Goal: Task Accomplishment & Management: Manage account settings

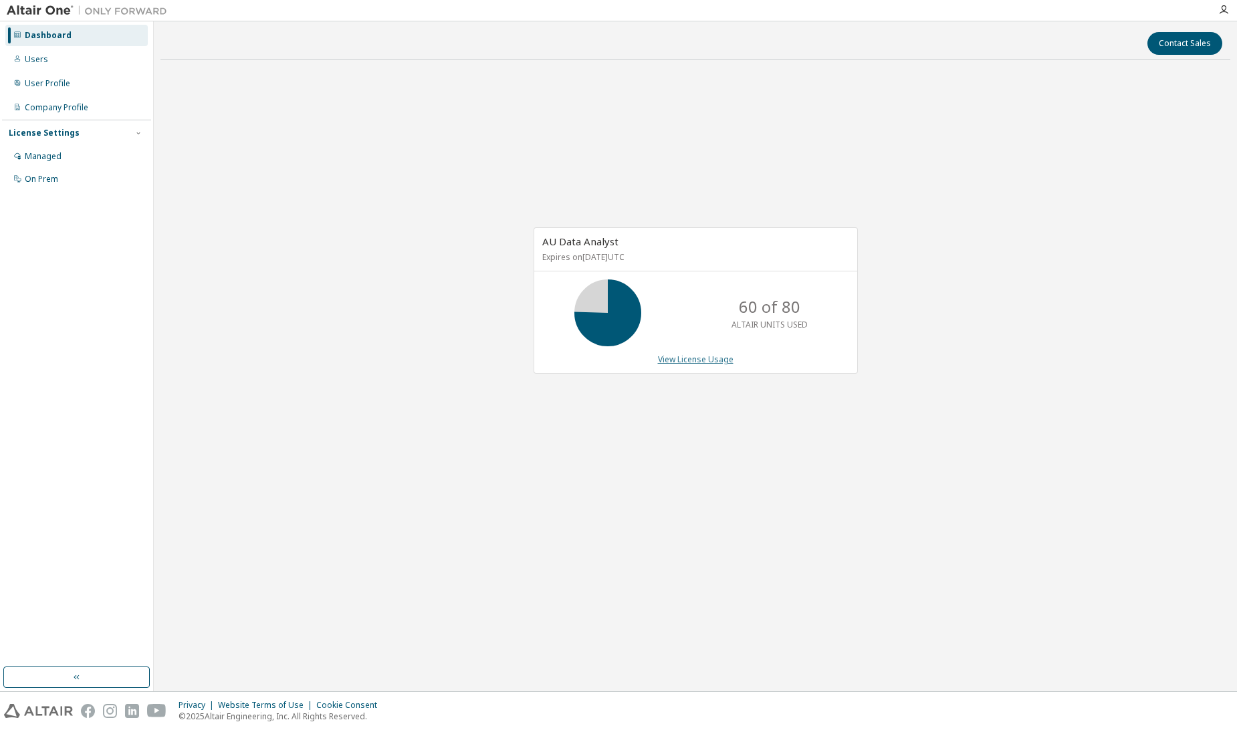
click at [685, 364] on link "View License Usage" at bounding box center [696, 359] width 76 height 11
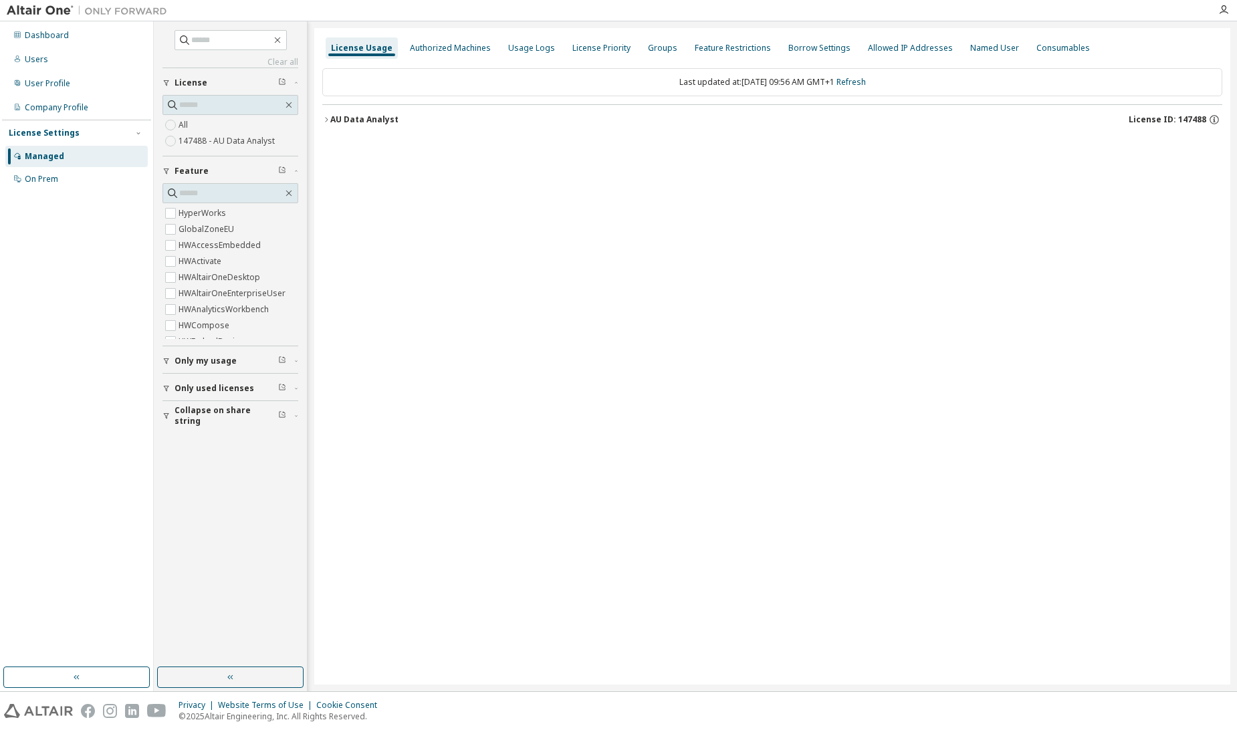
click at [339, 115] on div "AU Data Analyst" at bounding box center [364, 119] width 68 height 11
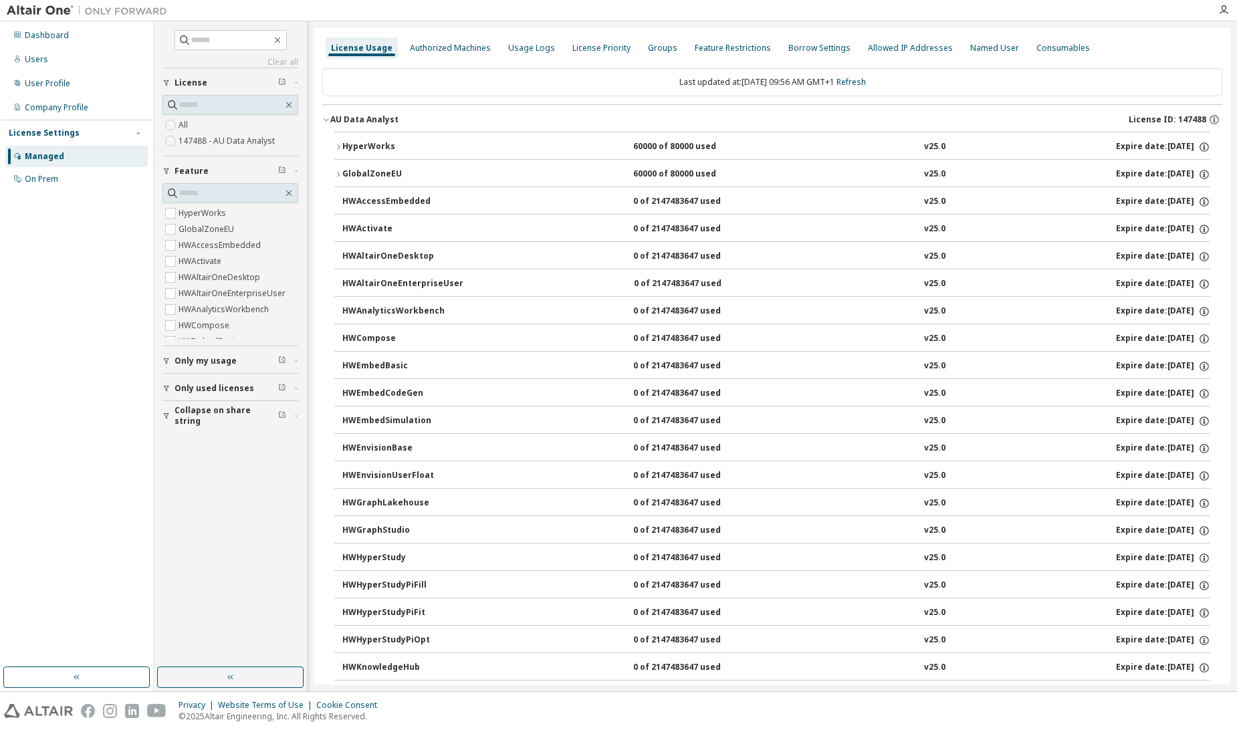
click at [340, 147] on icon "button" at bounding box center [338, 146] width 3 height 5
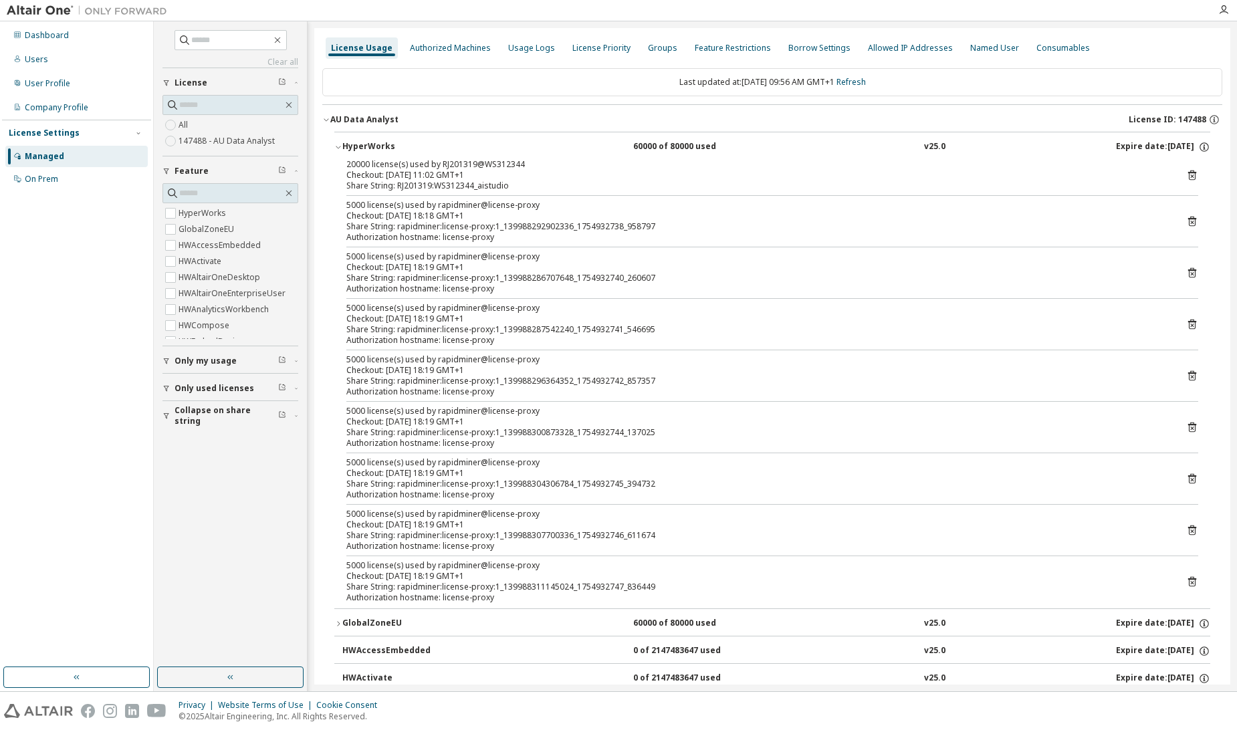
scroll to position [67, 0]
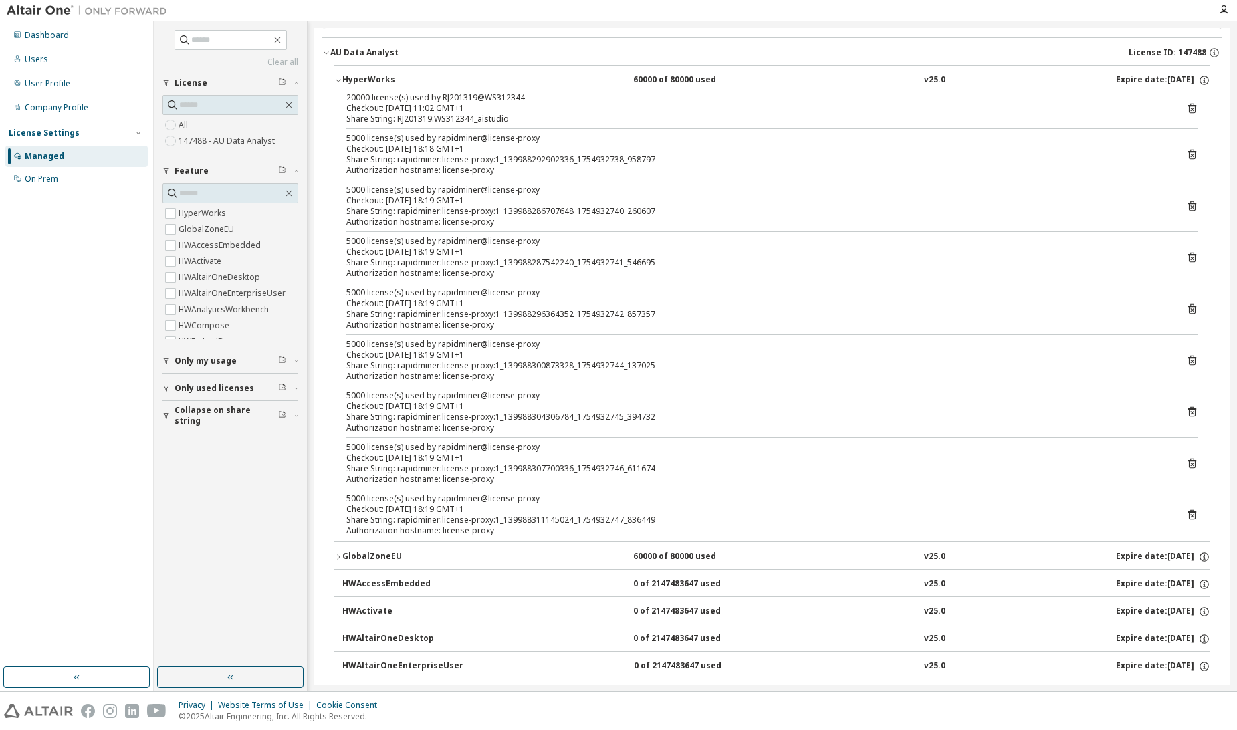
click at [337, 557] on icon "button" at bounding box center [338, 557] width 8 height 8
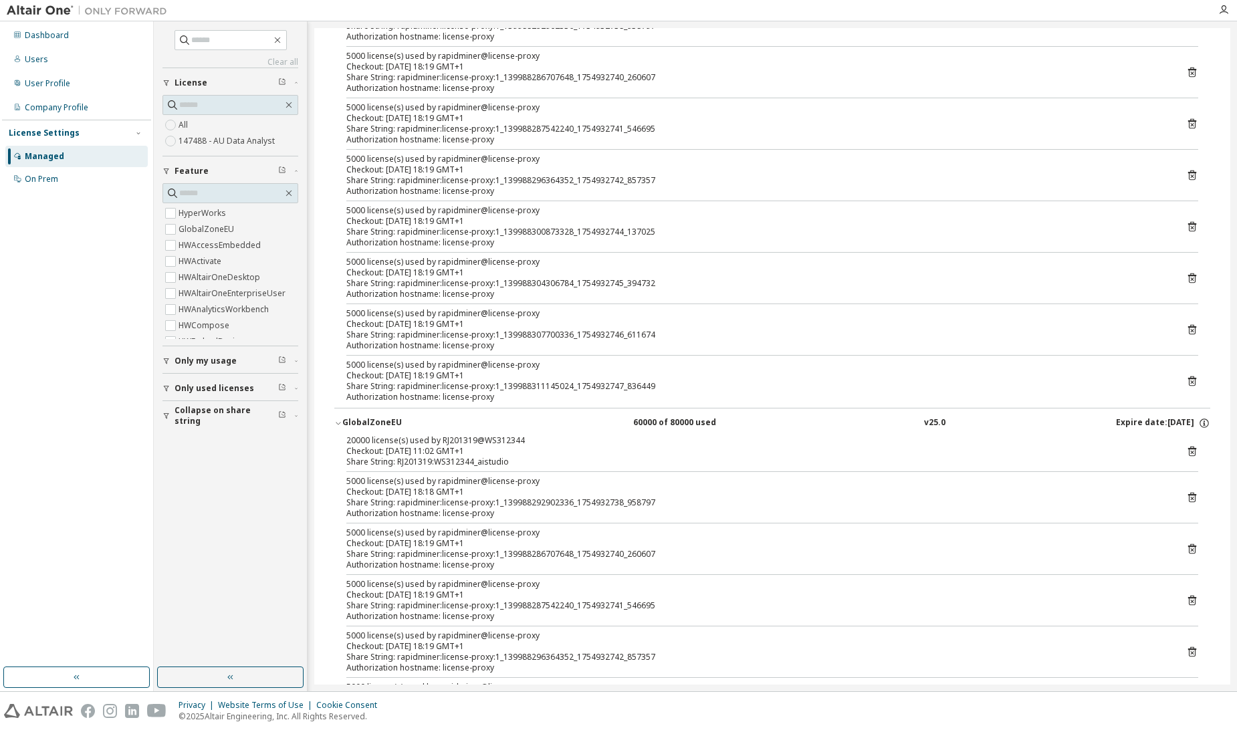
scroll to position [0, 0]
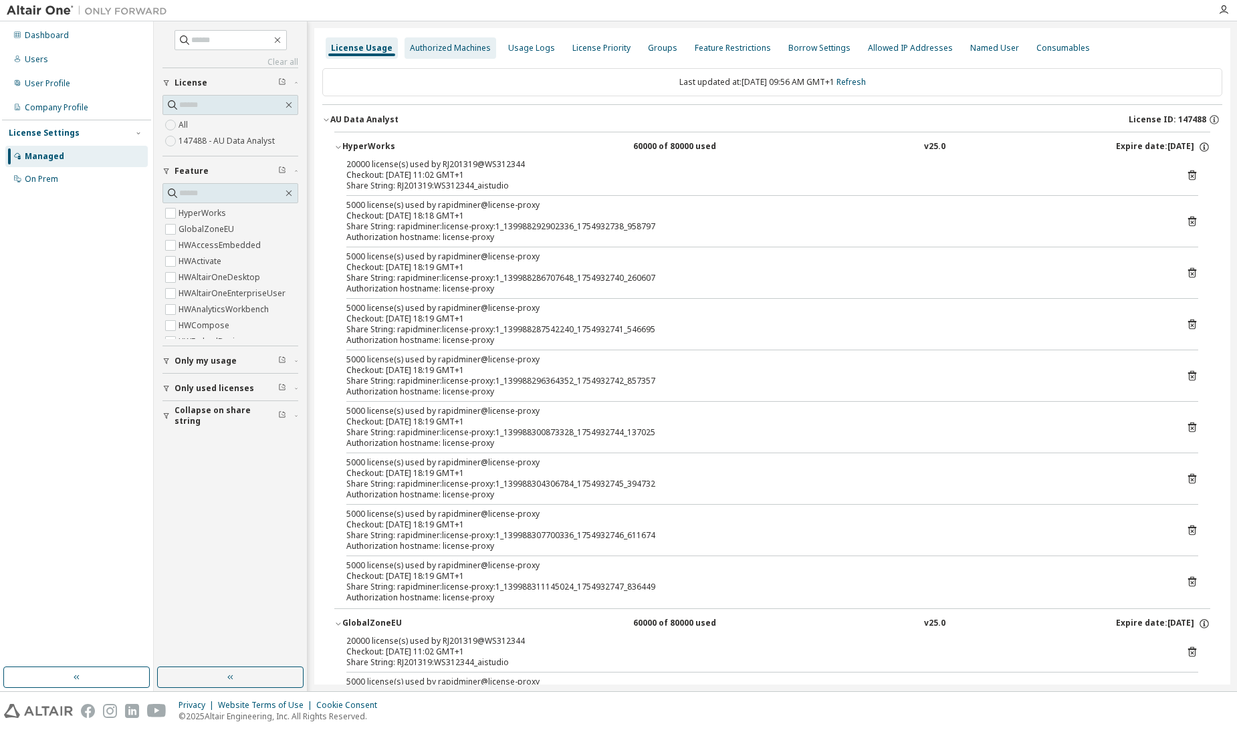
click at [433, 46] on div "Authorized Machines" at bounding box center [450, 48] width 81 height 11
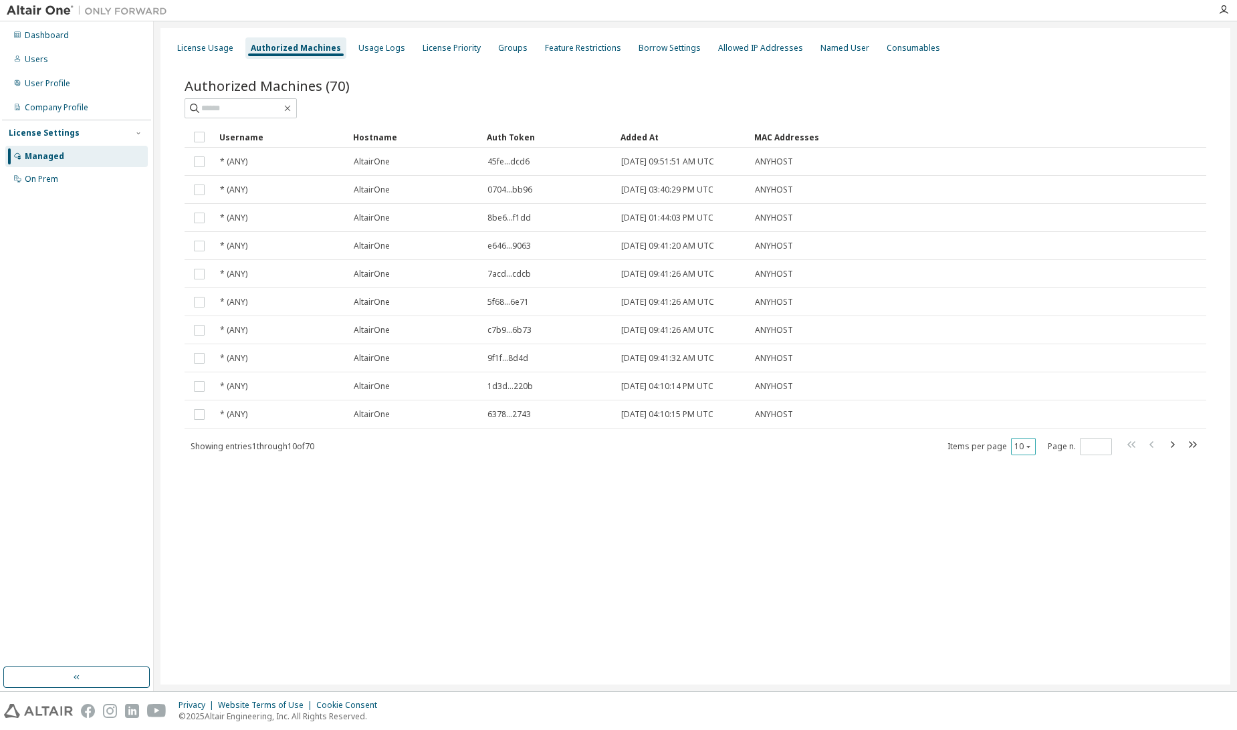
click at [1026, 446] on icon "button" at bounding box center [1028, 447] width 8 height 8
click at [1022, 528] on div "100" at bounding box center [1064, 529] width 107 height 16
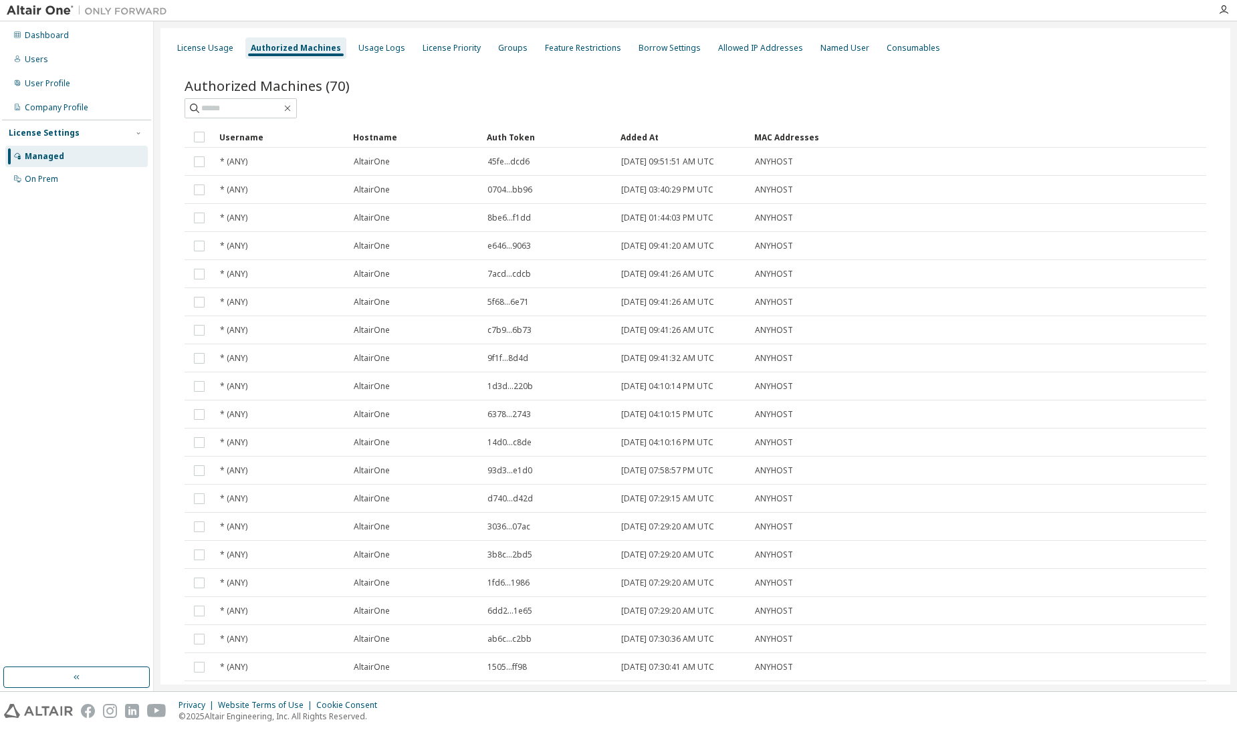
click at [647, 137] on div "Added At" at bounding box center [681, 136] width 123 height 21
